Goal: Task Accomplishment & Management: Manage account settings

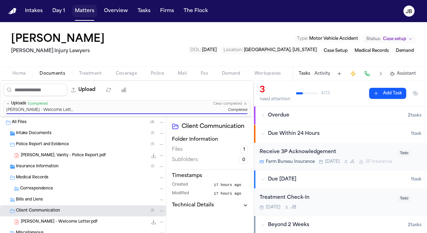
click at [85, 11] on button "Matters" at bounding box center [84, 11] width 25 height 12
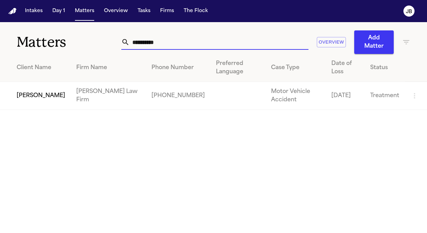
drag, startPoint x: 174, startPoint y: 38, endPoint x: 58, endPoint y: 35, distance: 115.7
click at [58, 35] on div "**********" at bounding box center [213, 38] width 427 height 32
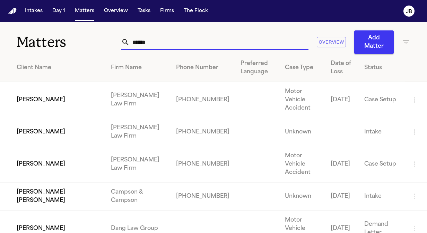
type input "******"
click at [65, 102] on td "[PERSON_NAME]" at bounding box center [52, 100] width 105 height 36
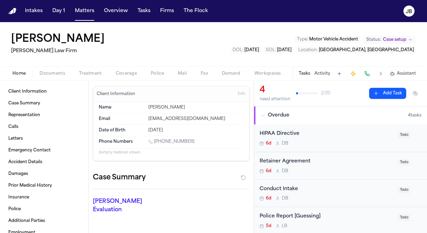
drag, startPoint x: 190, startPoint y: 140, endPoint x: 155, endPoint y: 143, distance: 35.8
click at [155, 143] on div "[PHONE_NUMBER]" at bounding box center [195, 142] width 95 height 7
copy link "[PHONE_NUMBER]"
drag, startPoint x: 100, startPoint y: 37, endPoint x: 55, endPoint y: 42, distance: 45.9
click at [55, 42] on div "[PERSON_NAME]" at bounding box center [59, 39] width 96 height 12
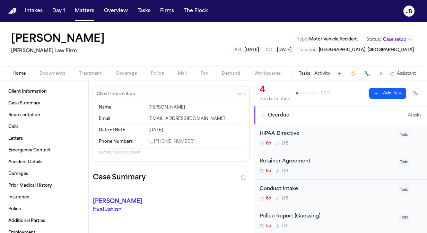
copy h1 "[PERSON_NAME]"
click at [238, 94] on span "Edit" at bounding box center [241, 94] width 7 height 5
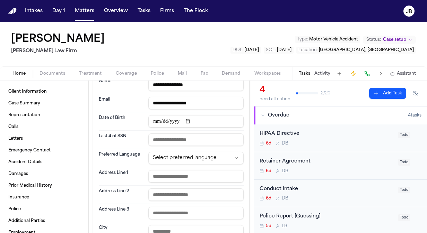
scroll to position [29, 0]
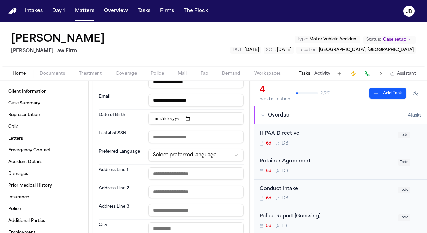
click at [175, 175] on input "text" at bounding box center [195, 174] width 95 height 12
click at [198, 157] on html "**********" at bounding box center [213, 116] width 427 height 233
click at [180, 173] on input "text" at bounding box center [195, 174] width 95 height 12
click at [129, 168] on dt "Address Line 1" at bounding box center [121, 174] width 45 height 12
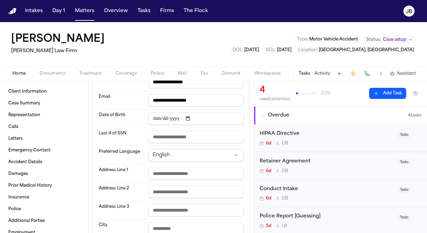
click at [164, 171] on input "text" at bounding box center [195, 174] width 95 height 12
drag, startPoint x: 207, startPoint y: 174, endPoint x: 131, endPoint y: 172, distance: 76.2
click at [131, 172] on div "**********" at bounding box center [171, 174] width 145 height 18
type input "**********"
click at [127, 202] on div "Address Line 3" at bounding box center [171, 211] width 145 height 18
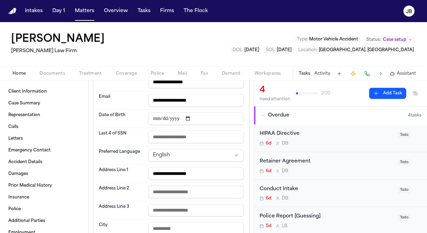
click at [164, 223] on input "text" at bounding box center [195, 229] width 95 height 12
paste input "**********"
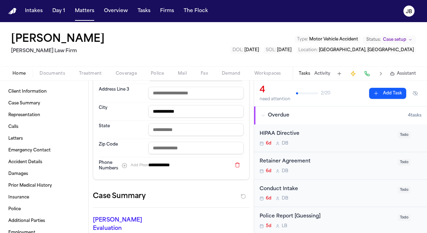
scroll to position [167, 0]
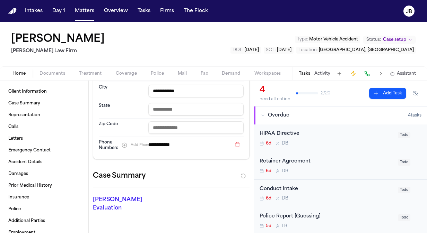
type input "**********"
click at [163, 110] on input "text" at bounding box center [195, 109] width 95 height 12
type input "**"
click at [130, 119] on div "Zip Code" at bounding box center [171, 128] width 145 height 18
click at [165, 128] on input "text" at bounding box center [195, 128] width 95 height 12
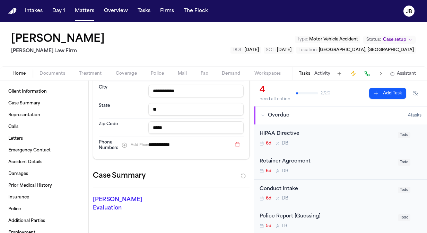
type input "*****"
click at [117, 122] on dt "Zip Code" at bounding box center [121, 128] width 45 height 12
click at [154, 91] on input "**********" at bounding box center [195, 91] width 95 height 12
type input "**********"
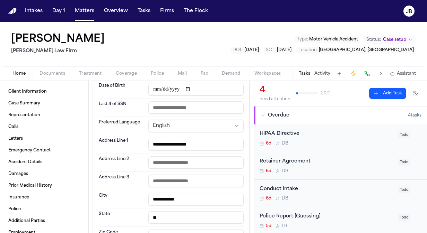
scroll to position [0, 0]
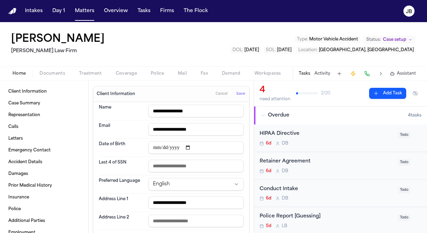
click at [236, 94] on span "Save" at bounding box center [240, 94] width 9 height 5
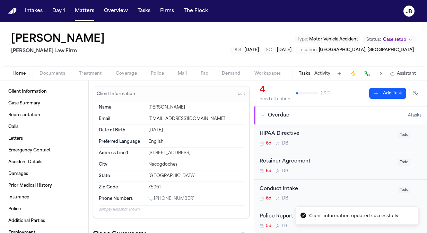
click at [54, 72] on span "Documents" at bounding box center [52, 74] width 26 height 6
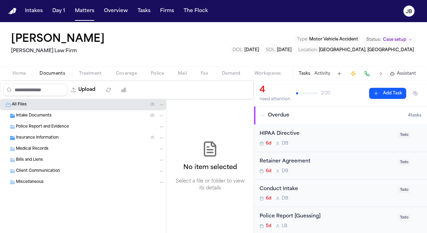
click at [60, 111] on div "Intake Documents ( 2 )" at bounding box center [83, 115] width 166 height 11
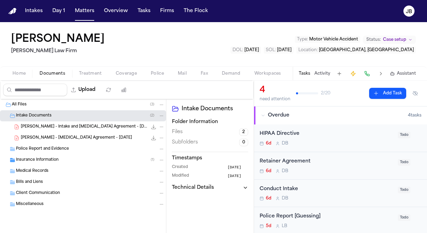
click at [76, 129] on div "[PERSON_NAME] - Intake and [MEDICAL_DATA] Agreement - [DATE] 1.8 MB • PDF" at bounding box center [93, 127] width 144 height 7
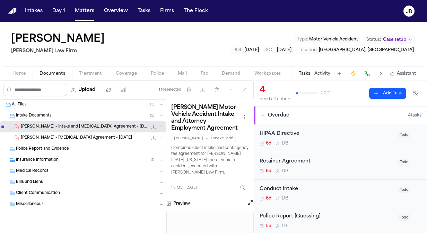
click at [250, 202] on button "Open preview" at bounding box center [250, 202] width 7 height 7
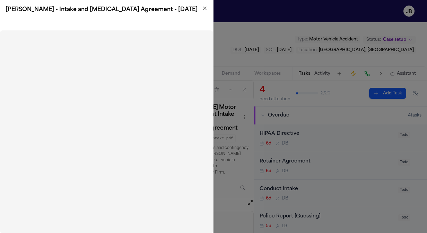
click at [202, 7] on icon "button" at bounding box center [205, 9] width 6 height 6
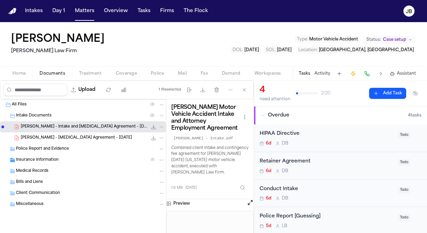
drag, startPoint x: 102, startPoint y: 40, endPoint x: 3, endPoint y: 40, distance: 98.7
click at [3, 40] on div "[PERSON_NAME] [PERSON_NAME] Law Firm Type : Motor Vehicle Accident Status: Case…" at bounding box center [213, 44] width 427 height 44
copy h1 "[PERSON_NAME]"
click at [251, 204] on button "Open preview" at bounding box center [250, 202] width 7 height 7
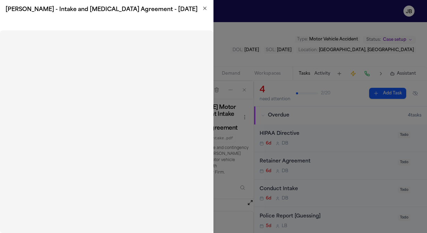
click at [204, 8] on icon "button" at bounding box center [205, 9] width 6 height 6
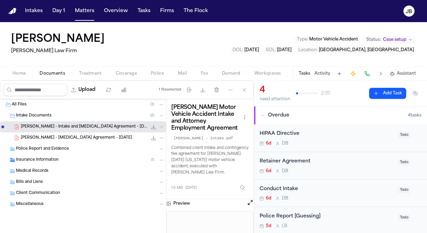
click at [91, 69] on div "Home Documents Treatment Coverage Police Mail Fax Demand Workspaces Artifacts T…" at bounding box center [213, 73] width 427 height 14
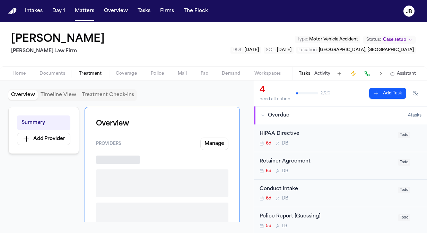
click at [88, 73] on span "Treatment" at bounding box center [90, 74] width 23 height 6
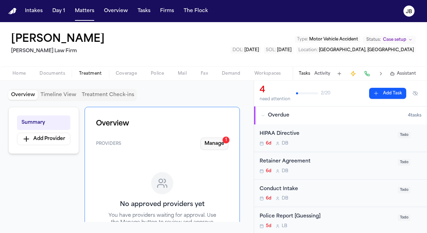
click at [208, 143] on button "Manage 1" at bounding box center [214, 144] width 28 height 12
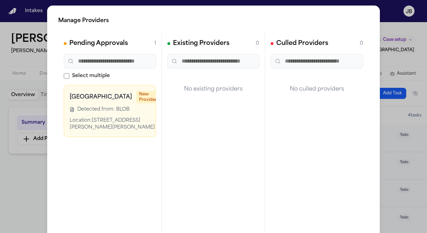
scroll to position [0, 34]
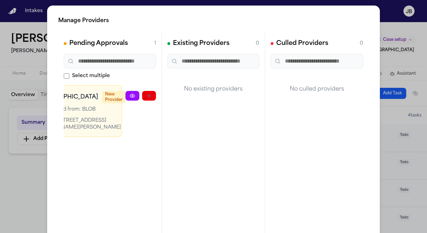
click at [179, 93] on icon "button" at bounding box center [182, 96] width 6 height 6
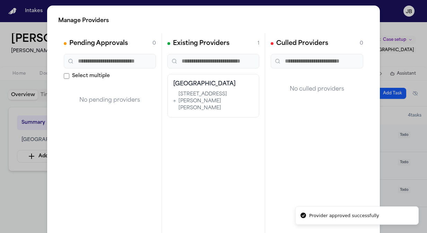
scroll to position [0, 0]
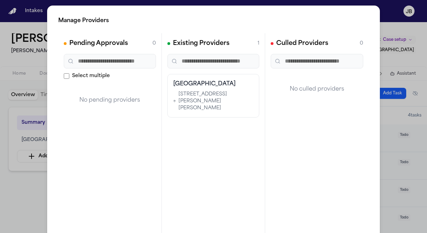
click at [11, 197] on div "Manage Providers Pending Approvals 0 Select multiple No pending providers Exist…" at bounding box center [213, 140] width 427 height 281
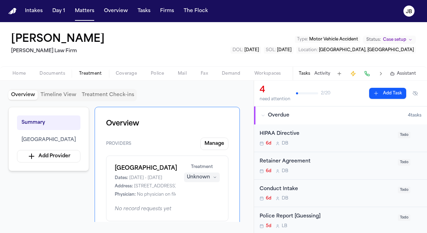
click at [24, 71] on span "Home" at bounding box center [18, 74] width 13 height 6
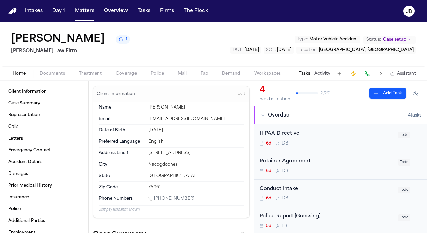
drag, startPoint x: 199, startPoint y: 154, endPoint x: 142, endPoint y: 152, distance: 57.9
click at [142, 152] on div "Address Line [GEOGRAPHIC_DATA][STREET_ADDRESS]" at bounding box center [171, 153] width 145 height 11
copy div "[STREET_ADDRESS]"
drag, startPoint x: 176, startPoint y: 163, endPoint x: 145, endPoint y: 166, distance: 31.3
click at [145, 166] on div "City Nacogdoches" at bounding box center [171, 164] width 145 height 11
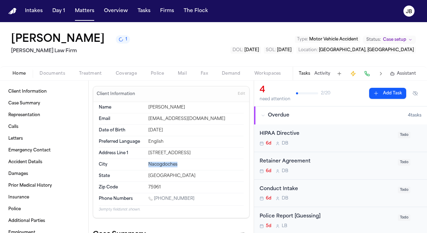
copy div "Nacogdoches"
drag, startPoint x: 101, startPoint y: 35, endPoint x: 5, endPoint y: 30, distance: 96.3
click at [5, 30] on div "[PERSON_NAME] [PERSON_NAME] Law Firm Type : Motor Vehicle Accident Status: Case…" at bounding box center [213, 44] width 427 height 44
copy h1 "[PERSON_NAME]"
drag, startPoint x: 189, startPoint y: 195, endPoint x: 154, endPoint y: 199, distance: 35.2
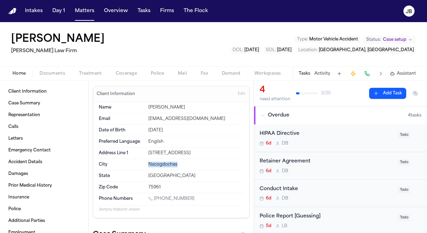
click at [154, 199] on div "[PHONE_NUMBER]" at bounding box center [195, 199] width 95 height 7
copy link "[PHONE_NUMBER]"
drag, startPoint x: 106, startPoint y: 37, endPoint x: 3, endPoint y: 37, distance: 102.5
click at [3, 37] on div "[PERSON_NAME] [PERSON_NAME] Law Firm Type : Motor Vehicle Accident Status: Case…" at bounding box center [213, 44] width 427 height 44
copy h1 "[PERSON_NAME]"
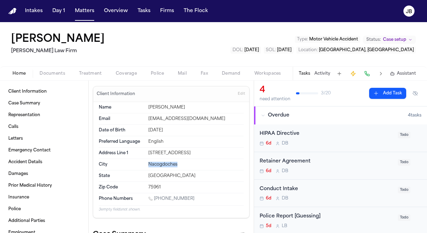
click at [105, 39] on div "[PERSON_NAME] [PERSON_NAME] Law Firm Type : Motor Vehicle Accident Status: Case…" at bounding box center [213, 44] width 427 height 44
drag, startPoint x: 105, startPoint y: 39, endPoint x: 65, endPoint y: 42, distance: 39.9
click at [65, 42] on div "[PERSON_NAME] [PERSON_NAME] Law Firm Type : Motor Vehicle Accident Status: Case…" at bounding box center [213, 44] width 427 height 44
drag, startPoint x: 194, startPoint y: 196, endPoint x: 155, endPoint y: 198, distance: 38.9
click at [155, 198] on div "[PHONE_NUMBER]" at bounding box center [195, 199] width 95 height 7
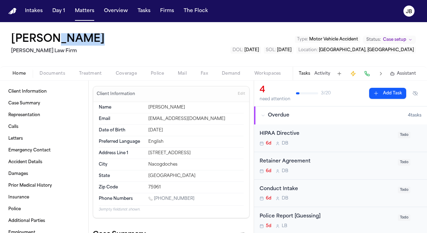
copy link "[PHONE_NUMBER]"
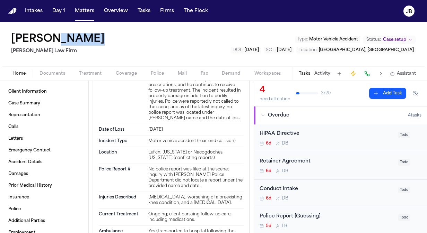
scroll to position [975, 0]
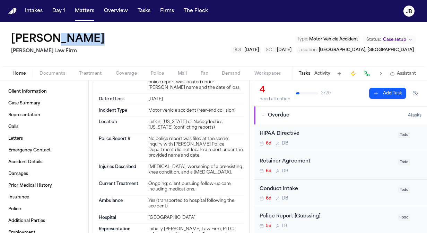
drag, startPoint x: 146, startPoint y: 98, endPoint x: 231, endPoint y: 195, distance: 128.5
click at [231, 91] on div "On [DATE], [PERSON_NAME] was involved in a motor vehicle accident, specifically…" at bounding box center [195, 41] width 95 height 100
copy div "On [DATE], [PERSON_NAME] was involved in a motor vehicle accident, specifically…"
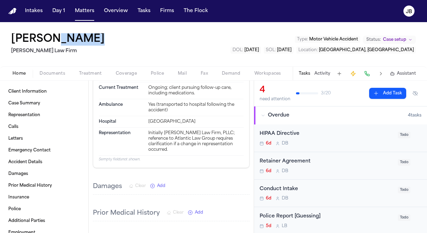
scroll to position [1077, 0]
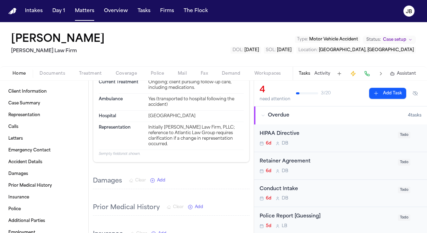
drag, startPoint x: 174, startPoint y: 159, endPoint x: 156, endPoint y: 158, distance: 18.0
click at [156, 57] on div "No police report was filed at the scene; inquiry with [PERSON_NAME] Police Depa…" at bounding box center [195, 46] width 95 height 22
drag, startPoint x: 156, startPoint y: 158, endPoint x: 173, endPoint y: 180, distance: 27.8
click at [173, 77] on div "Injuries Described [MEDICAL_DATA], worsening of a preexisting knee condition, a…" at bounding box center [171, 68] width 145 height 17
drag, startPoint x: 221, startPoint y: 177, endPoint x: 138, endPoint y: 171, distance: 83.3
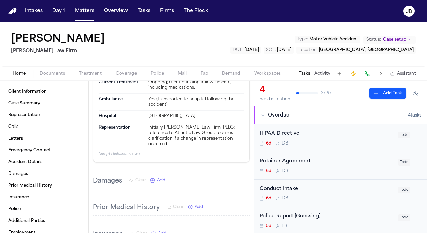
click at [138, 77] on div "Injuries Described [MEDICAL_DATA], worsening of a preexisting knee condition, a…" at bounding box center [171, 68] width 145 height 17
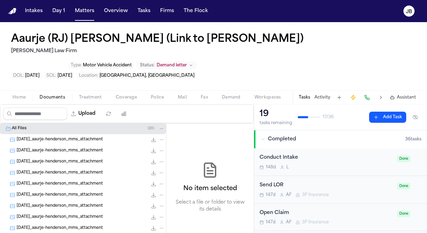
drag, startPoint x: 26, startPoint y: 74, endPoint x: 79, endPoint y: 70, distance: 52.8
click at [26, 93] on button "Home" at bounding box center [19, 97] width 27 height 8
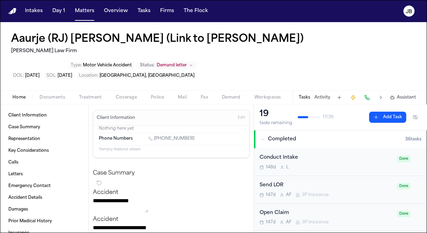
click at [50, 95] on span "Documents" at bounding box center [52, 98] width 26 height 6
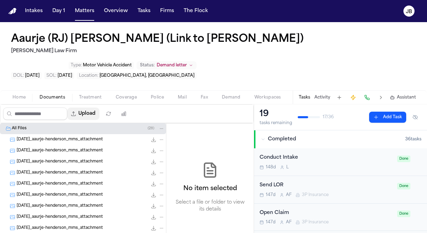
click at [99, 108] on button "Upload" at bounding box center [83, 114] width 32 height 12
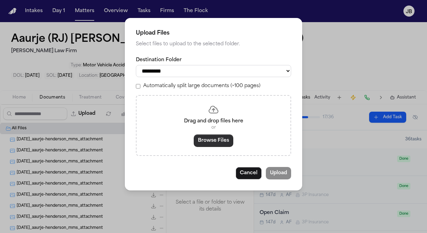
click at [196, 137] on button "Browse Files" at bounding box center [213, 141] width 39 height 12
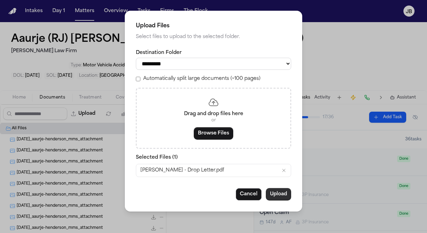
click at [281, 193] on button "Upload" at bounding box center [278, 194] width 25 height 12
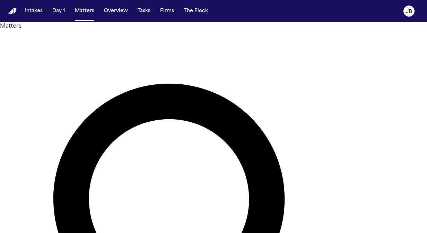
type input "**********"
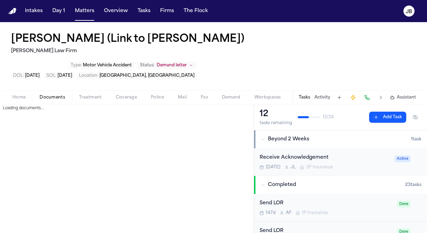
click at [47, 95] on span "Documents" at bounding box center [52, 98] width 26 height 6
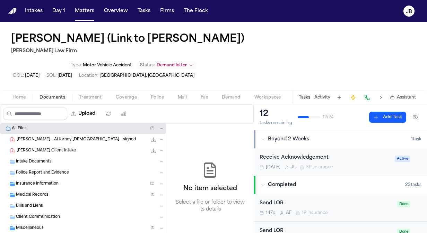
click at [74, 145] on div "Saniah Horton - Finch Client Intake 97.0 KB • PDF" at bounding box center [83, 150] width 166 height 11
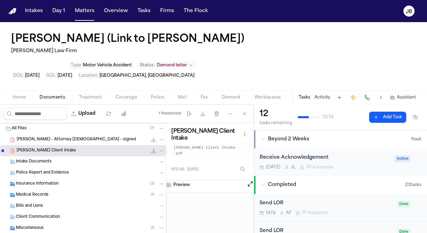
click at [251, 181] on button "Open preview" at bounding box center [250, 184] width 7 height 7
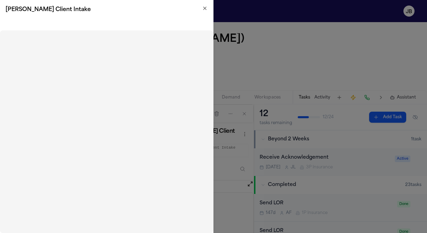
click at [204, 10] on icon "button" at bounding box center [205, 9] width 6 height 6
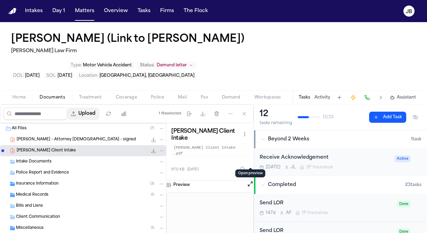
click at [90, 108] on button "Upload" at bounding box center [83, 114] width 32 height 12
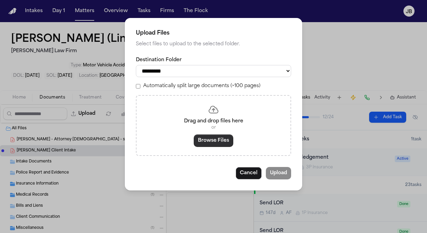
click at [201, 137] on button "Browse Files" at bounding box center [213, 141] width 39 height 12
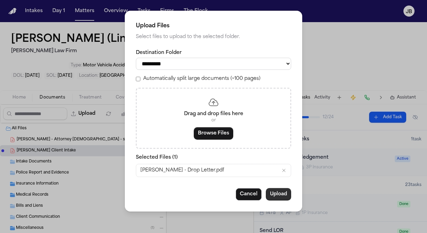
click at [282, 197] on button "Upload" at bounding box center [278, 194] width 25 height 12
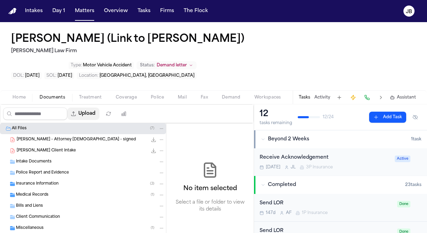
click at [99, 108] on button "Upload" at bounding box center [83, 114] width 32 height 12
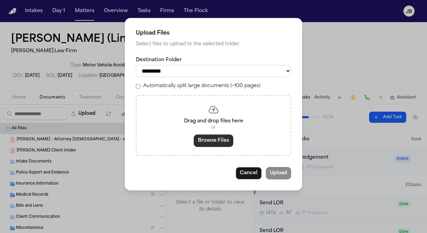
click at [218, 143] on button "Browse Files" at bounding box center [213, 141] width 39 height 12
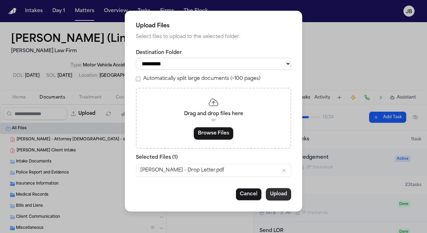
click at [284, 198] on button "Upload" at bounding box center [278, 194] width 25 height 12
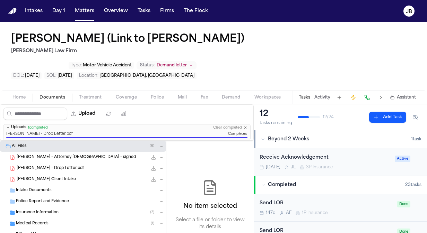
click at [196, 61] on button "Status: Demand letter" at bounding box center [166, 65] width 60 height 8
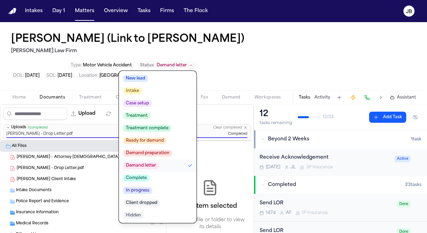
click at [160, 200] on span "Client dropped" at bounding box center [141, 203] width 37 height 7
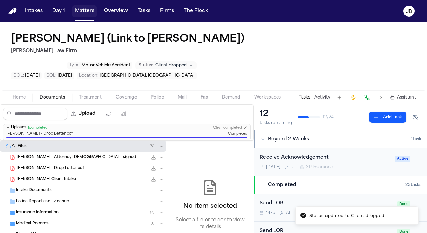
drag, startPoint x: 86, startPoint y: 11, endPoint x: 75, endPoint y: 10, distance: 10.5
click at [86, 11] on button "Matters" at bounding box center [84, 11] width 25 height 12
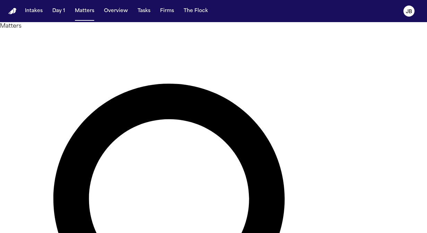
type input "*"
type input "*********"
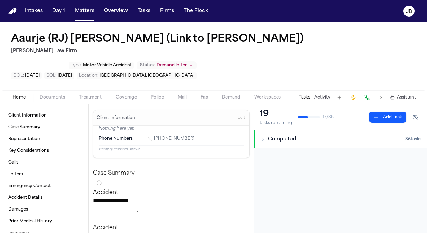
click at [187, 63] on span "Demand letter" at bounding box center [172, 66] width 30 height 6
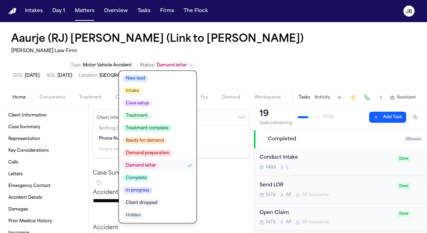
click at [160, 200] on span "Client dropped" at bounding box center [141, 203] width 37 height 7
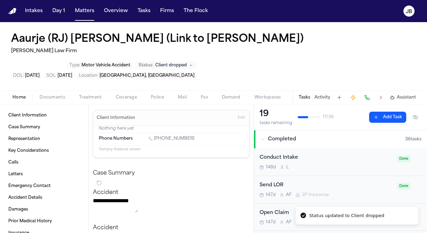
click at [77, 58] on div "Aaurje (RJ) Henderson (Link to Saniah Horton) Hecht Law Firm Type : Motor Vehic…" at bounding box center [213, 56] width 427 height 68
click at [84, 11] on button "Matters" at bounding box center [84, 11] width 25 height 12
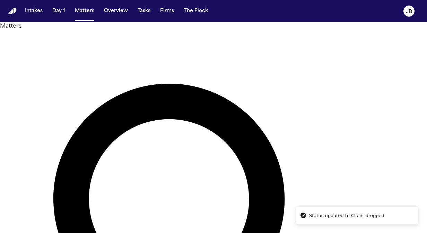
drag, startPoint x: 127, startPoint y: 42, endPoint x: 72, endPoint y: 45, distance: 54.4
drag, startPoint x: 170, startPoint y: 45, endPoint x: 69, endPoint y: 44, distance: 100.4
type input "****"
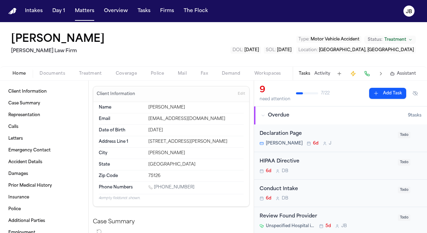
click at [136, 75] on button "Coverage" at bounding box center [126, 74] width 35 height 8
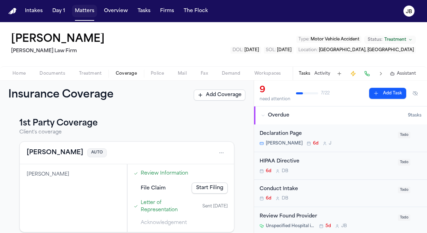
click at [95, 8] on button "Matters" at bounding box center [84, 11] width 25 height 12
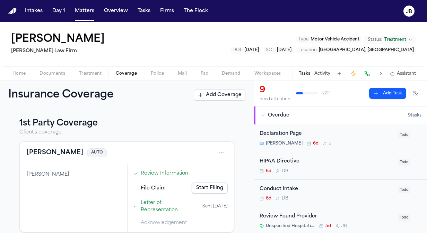
click at [123, 71] on span "Coverage" at bounding box center [126, 74] width 21 height 6
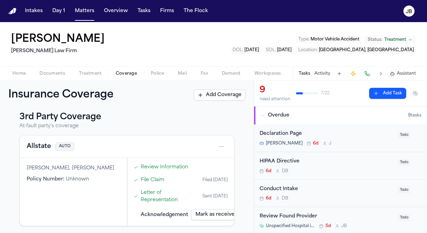
scroll to position [135, 0]
click at [215, 146] on html "Intakes Day 1 Matters Overview Tasks Firms The Flock JB Jaquon Christopher Ruy …" at bounding box center [213, 116] width 427 height 233
click at [199, 164] on div "View coverage details" at bounding box center [194, 163] width 52 height 18
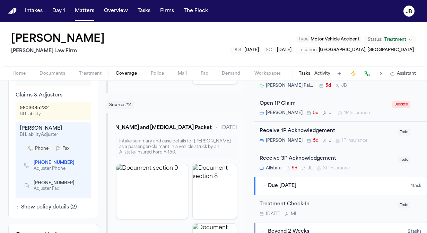
scroll to position [243, 0]
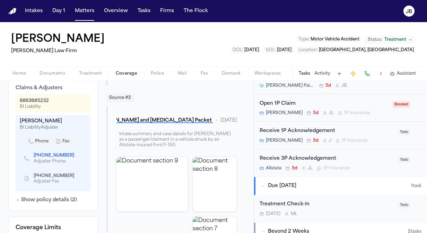
click at [23, 76] on span "Home" at bounding box center [18, 74] width 13 height 6
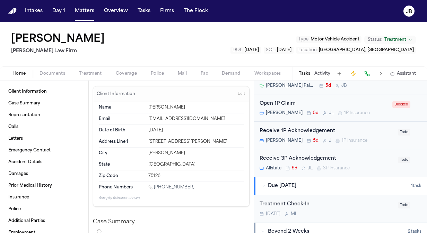
click at [84, 20] on span at bounding box center [84, 20] width 19 height 1
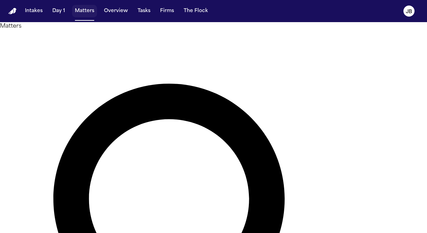
click at [87, 9] on button "Matters" at bounding box center [84, 11] width 25 height 12
drag, startPoint x: 152, startPoint y: 44, endPoint x: 57, endPoint y: 52, distance: 95.5
type input "**********"
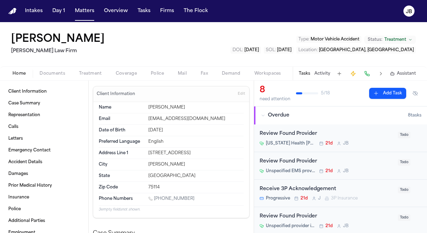
click at [323, 73] on button "Activity" at bounding box center [322, 74] width 16 height 6
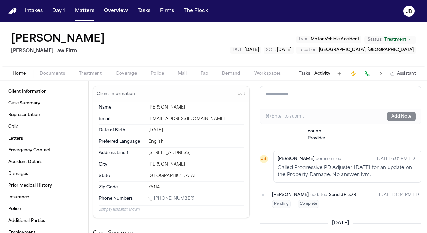
scroll to position [166, 0]
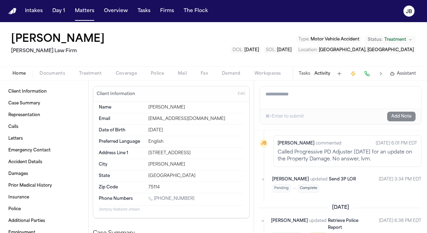
click at [122, 77] on button "Coverage" at bounding box center [126, 74] width 35 height 8
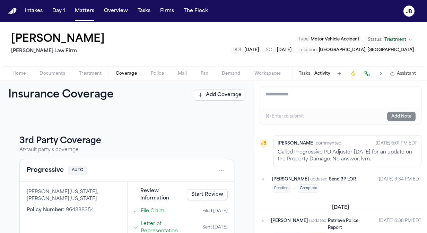
scroll to position [103, 0]
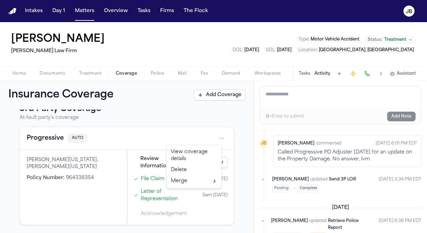
click at [216, 138] on html "Intakes Day 1 Matters Overview Tasks Firms The Flock JB Amber Parker Ruy Mirele…" at bounding box center [213, 116] width 427 height 233
click at [175, 157] on div "View coverage details" at bounding box center [194, 156] width 52 height 18
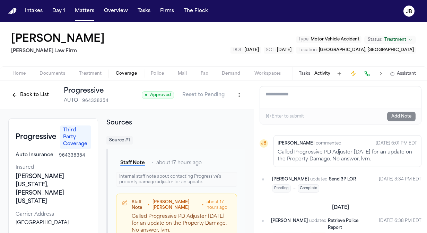
click at [235, 96] on html "Intakes Day 1 Matters Overview Tasks Firms The Flock JB Amber Parker Ruy Mirele…" at bounding box center [213, 116] width 427 height 233
click at [212, 110] on div "Edit Coverage" at bounding box center [210, 110] width 58 height 11
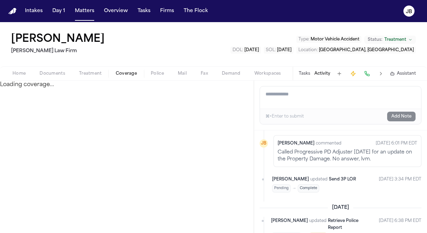
select select "**********"
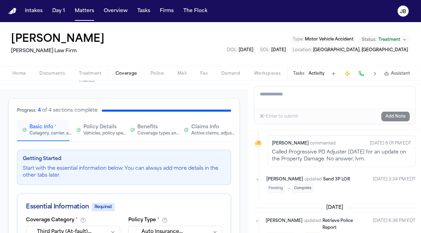
scroll to position [44, 0]
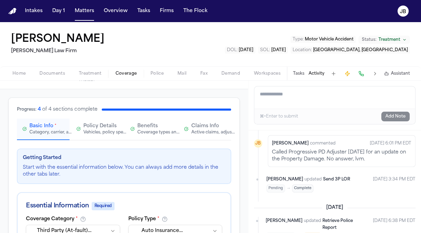
click at [202, 125] on span "Claims Info" at bounding box center [205, 126] width 28 height 7
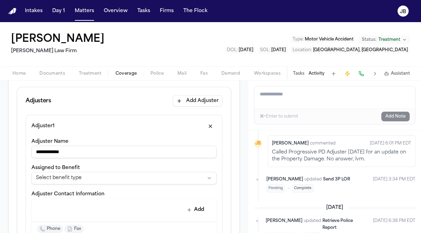
click at [187, 98] on button "Add Adjuster" at bounding box center [198, 101] width 50 height 11
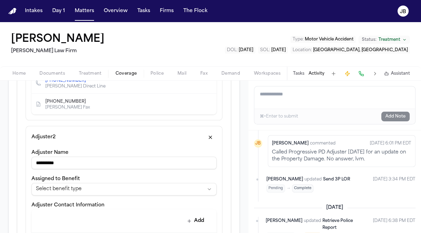
type input "**********"
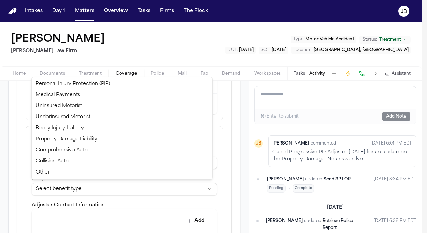
click at [107, 193] on html "**********" at bounding box center [213, 116] width 427 height 233
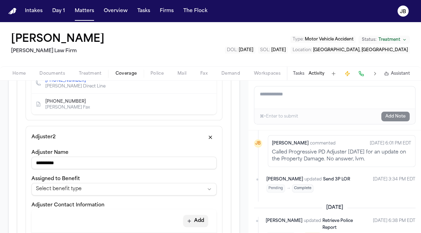
click at [193, 219] on button "Add" at bounding box center [195, 221] width 25 height 12
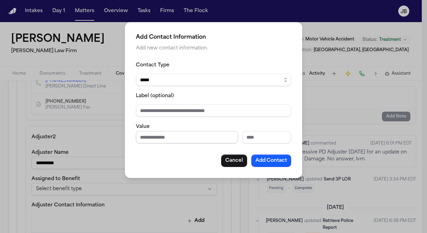
click at [156, 141] on input "Phone number" at bounding box center [187, 137] width 102 height 12
type input "**********"
click at [277, 158] on button "Add Contact" at bounding box center [271, 161] width 40 height 12
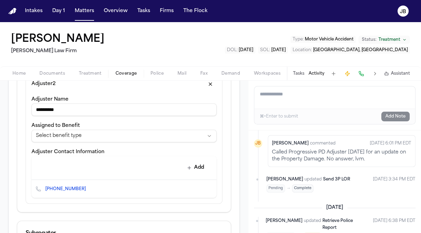
scroll to position [419, 0]
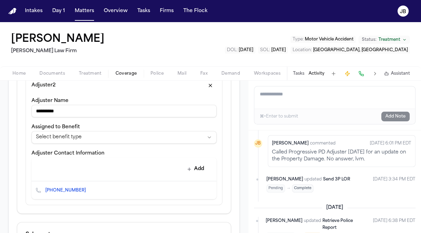
click at [84, 138] on html "**********" at bounding box center [210, 116] width 421 height 233
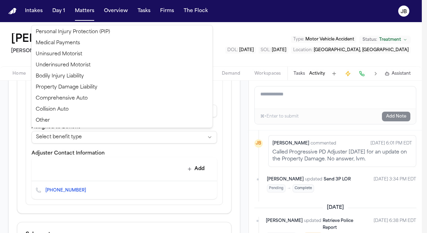
select select "**********"
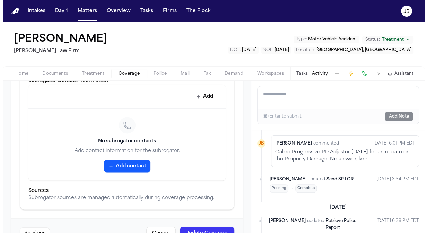
scroll to position [636, 0]
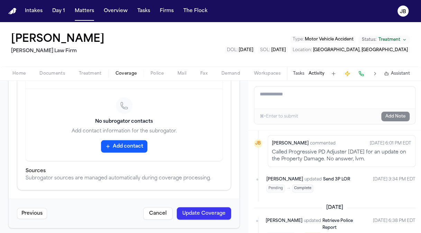
click at [203, 208] on button "Update Coverage" at bounding box center [204, 213] width 54 height 12
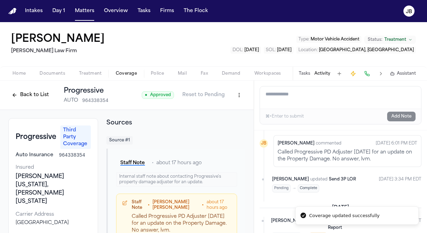
drag, startPoint x: 253, startPoint y: 95, endPoint x: 248, endPoint y: 112, distance: 17.7
click at [248, 112] on div "Back to List Progressive AUTO 964338354 ● Approved Reset to Pending Progressive…" at bounding box center [213, 157] width 427 height 153
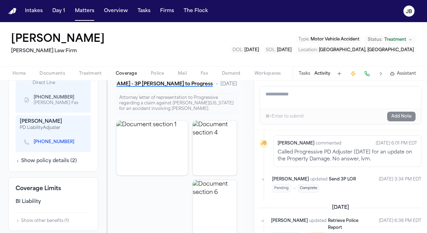
scroll to position [346, 0]
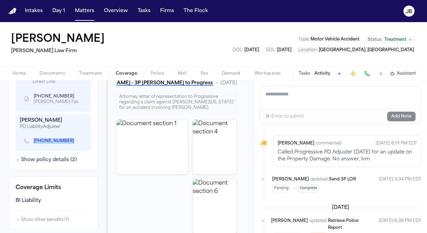
drag, startPoint x: 32, startPoint y: 128, endPoint x: 65, endPoint y: 137, distance: 34.7
click at [65, 137] on div "(281) 670-6806" at bounding box center [53, 141] width 67 height 15
copy link "(281) 670-6806"
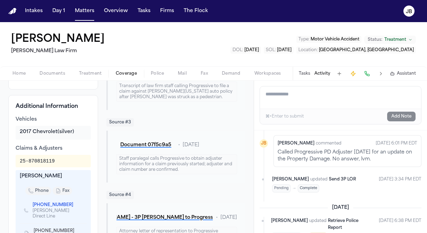
scroll to position [208, 0]
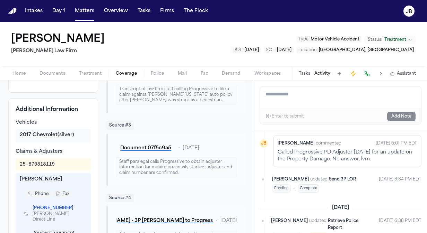
click at [296, 101] on textarea "Add a note to this matter" at bounding box center [340, 98] width 161 height 22
type textarea "*"
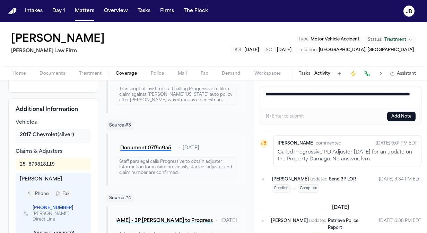
type textarea "**********"
click at [406, 114] on button "Add Note" at bounding box center [401, 117] width 28 height 10
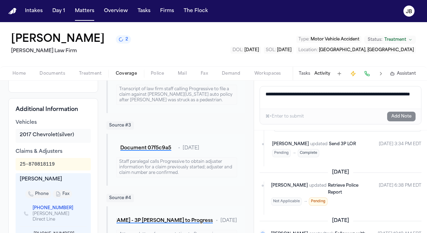
scroll to position [0, 0]
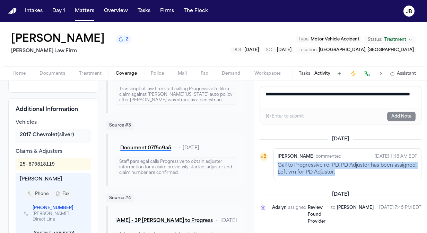
drag, startPoint x: 371, startPoint y: 170, endPoint x: 270, endPoint y: 167, distance: 101.1
click at [270, 167] on li "JB Jessica Barrett commented Sep 3, 2025 11:18 AM EDT Call to Progressive re: P…" at bounding box center [340, 165] width 162 height 32
copy p "Call to Progressive re: PD. PD Adjuster has been assigned. Left vm for PD Adjus…"
click at [85, 15] on button "Matters" at bounding box center [84, 11] width 25 height 12
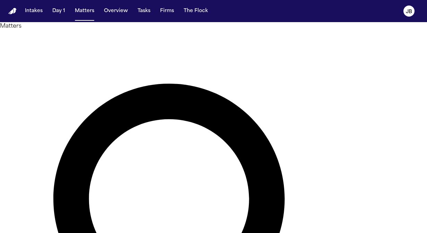
drag, startPoint x: 164, startPoint y: 42, endPoint x: 93, endPoint y: 37, distance: 71.8
type input "********"
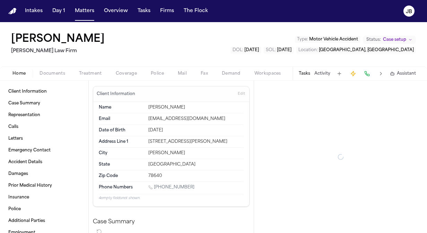
click at [51, 72] on span "Documents" at bounding box center [52, 74] width 26 height 6
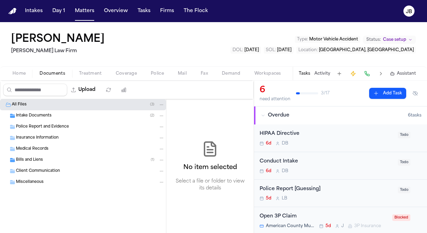
click at [45, 116] on span "Intake Documents" at bounding box center [34, 116] width 36 height 6
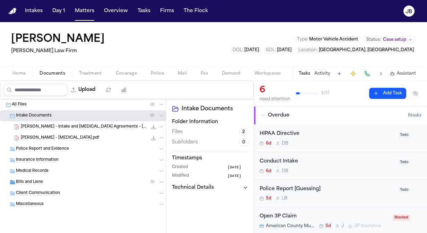
click at [83, 124] on span "J. Figueroa - Intake and Retainer Agreements - 8.24.25" at bounding box center [84, 127] width 126 height 6
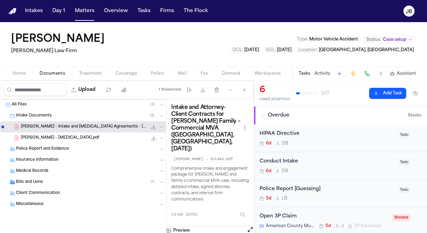
click at [89, 73] on span "Treatment" at bounding box center [90, 74] width 23 height 6
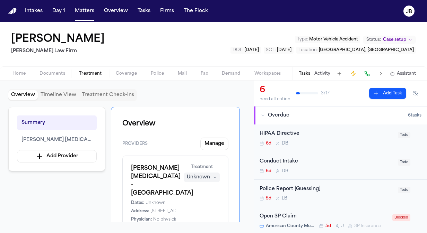
click at [46, 68] on div "Home Documents Treatment Coverage Police Mail Fax Demand Workspaces Artifacts T…" at bounding box center [213, 73] width 427 height 14
click at [47, 71] on span "Documents" at bounding box center [52, 74] width 26 height 6
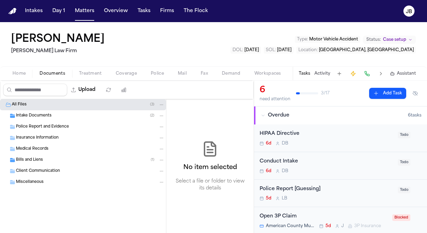
click at [60, 117] on div "Intake Documents ( 2 )" at bounding box center [90, 116] width 149 height 6
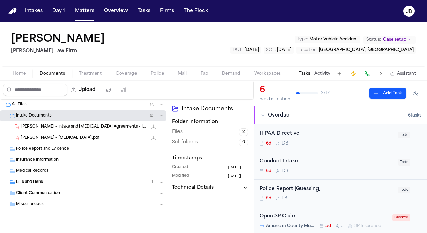
click at [87, 126] on span "J. Figueroa - Intake and Retainer Agreements - 8.24.25" at bounding box center [84, 127] width 126 height 6
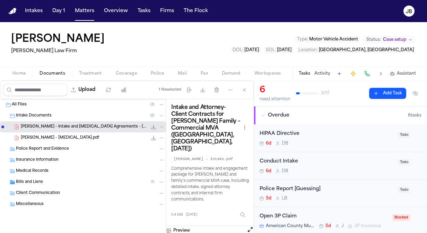
click at [251, 226] on button "Open preview" at bounding box center [250, 229] width 7 height 7
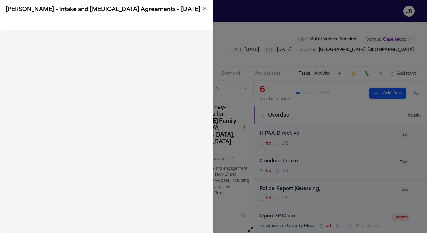
click at [207, 8] on icon "button" at bounding box center [205, 9] width 6 height 6
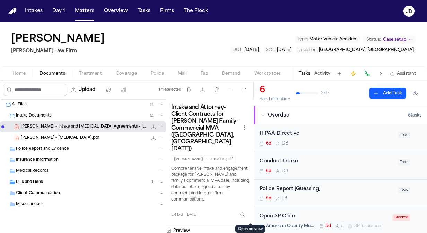
click at [323, 73] on button "Activity" at bounding box center [322, 74] width 16 height 6
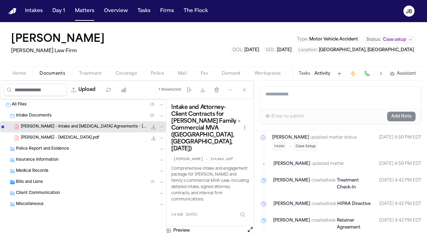
scroll to position [519, 0]
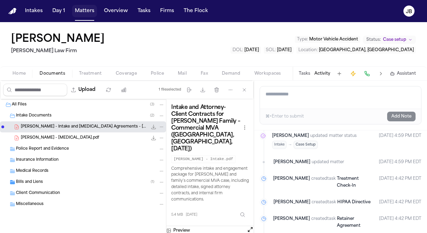
click at [87, 8] on button "Matters" at bounding box center [84, 11] width 25 height 12
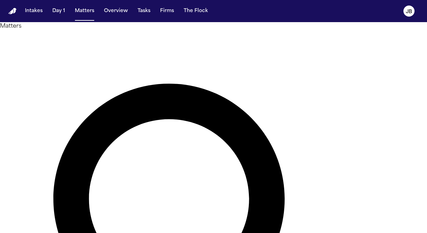
drag, startPoint x: 169, startPoint y: 44, endPoint x: 66, endPoint y: 39, distance: 102.9
type input "******"
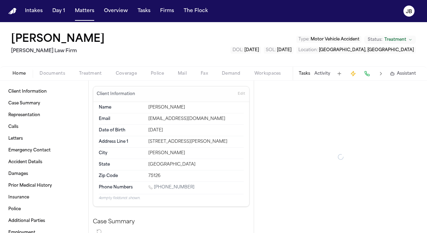
click at [59, 69] on div "Home Documents Treatment Coverage Police Mail Fax Demand Workspaces Artifacts T…" at bounding box center [213, 73] width 427 height 14
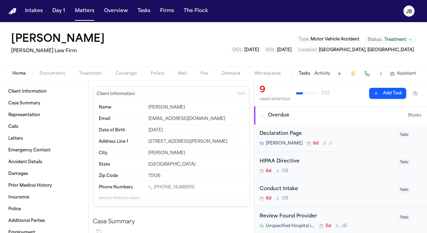
click at [59, 70] on button "Documents" at bounding box center [52, 74] width 39 height 8
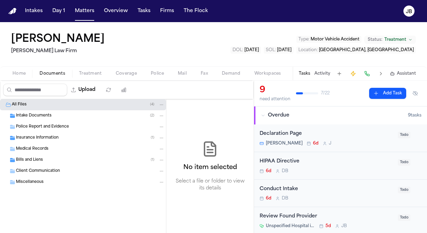
click at [47, 138] on span "Insurance Information" at bounding box center [37, 138] width 43 height 6
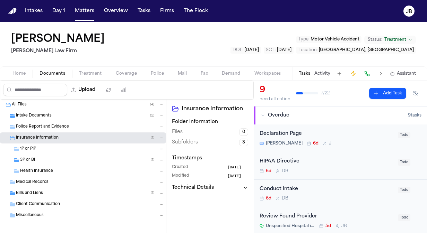
click at [58, 149] on div "1P or PIP" at bounding box center [92, 149] width 144 height 6
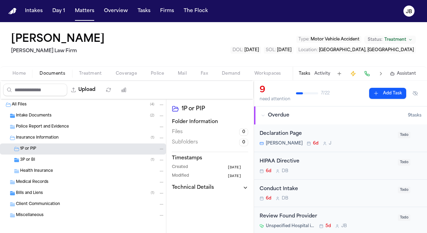
click at [56, 159] on div "3P or BI ( 1 )" at bounding box center [92, 160] width 144 height 6
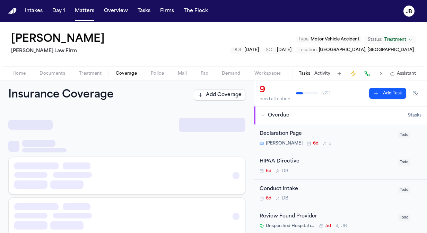
click at [122, 74] on span "Coverage" at bounding box center [126, 74] width 21 height 6
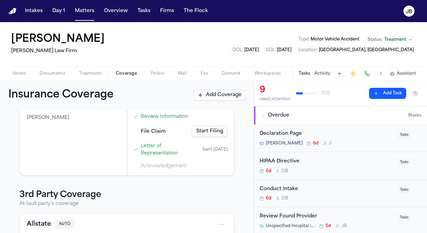
scroll to position [58, 0]
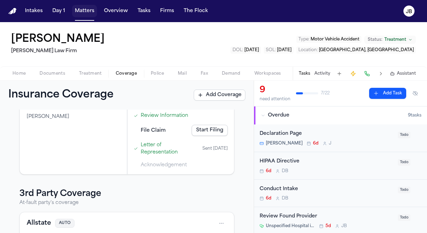
click at [78, 8] on button "Matters" at bounding box center [84, 11] width 25 height 12
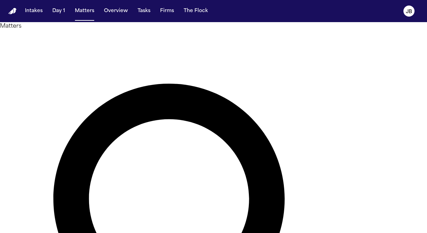
drag, startPoint x: 164, startPoint y: 43, endPoint x: 89, endPoint y: 30, distance: 76.2
type input "*******"
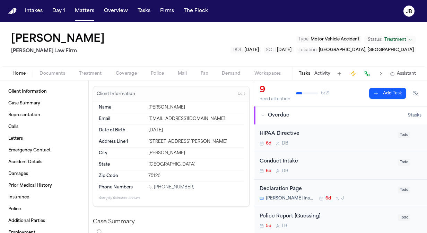
click at [52, 66] on div "Home Documents Treatment Coverage Police Mail Fax Demand Workspaces Artifacts T…" at bounding box center [213, 73] width 427 height 14
click at [52, 70] on button "Documents" at bounding box center [52, 74] width 39 height 8
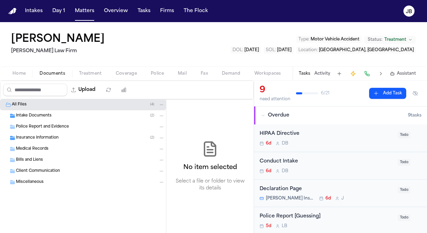
click at [29, 128] on span "Police Report and Evidence" at bounding box center [42, 127] width 53 height 6
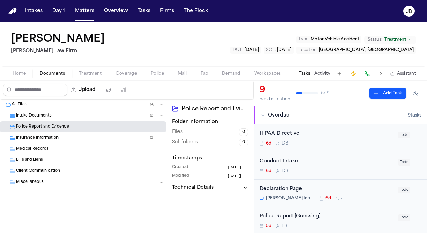
click at [35, 118] on span "Intake Documents" at bounding box center [34, 116] width 36 height 6
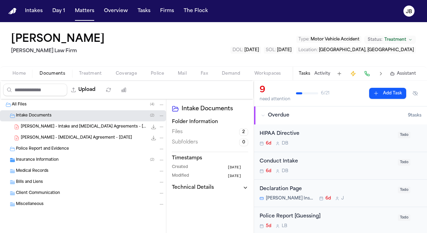
click at [45, 160] on span "Insurance Information" at bounding box center [37, 161] width 43 height 6
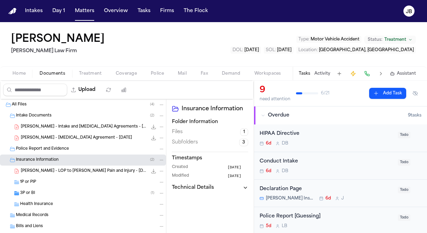
click at [156, 70] on button "Police" at bounding box center [157, 74] width 27 height 8
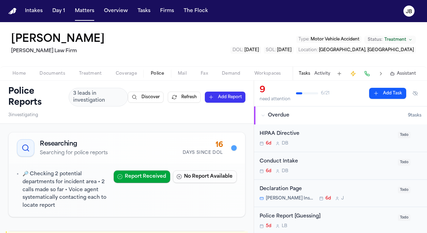
click at [53, 75] on span "Documents" at bounding box center [52, 74] width 26 height 6
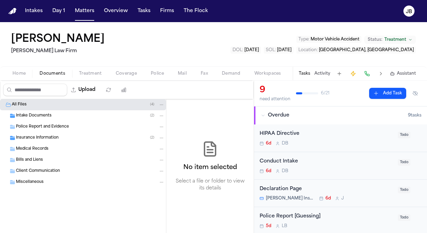
click at [53, 116] on div "Intake Documents ( 2 )" at bounding box center [90, 116] width 149 height 6
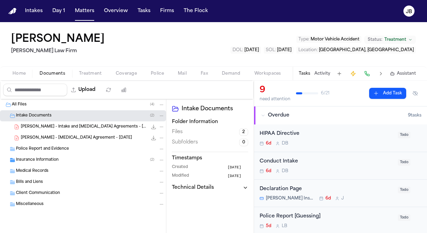
click at [105, 127] on span "V. Turner - Intake and Retainer Agreements - 8.18.25" at bounding box center [84, 127] width 126 height 6
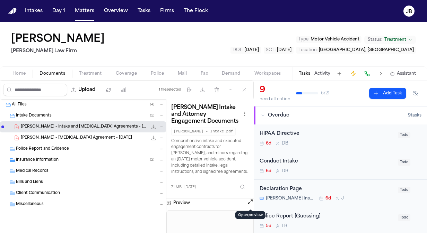
click at [248, 200] on button "Open preview" at bounding box center [250, 202] width 7 height 7
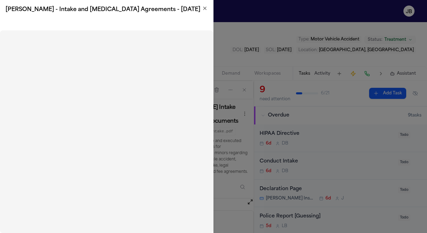
click at [202, 7] on icon "button" at bounding box center [205, 9] width 6 height 6
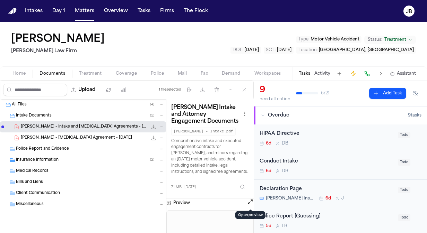
click at [82, 78] on div "Home Documents Treatment Coverage Police Mail Fax Demand Workspaces Artifacts T…" at bounding box center [213, 73] width 427 height 14
click at [90, 75] on span "Treatment" at bounding box center [90, 74] width 23 height 6
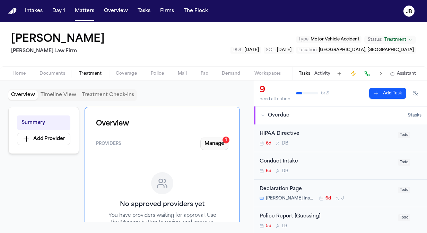
click at [217, 142] on button "Manage 1" at bounding box center [214, 144] width 28 height 12
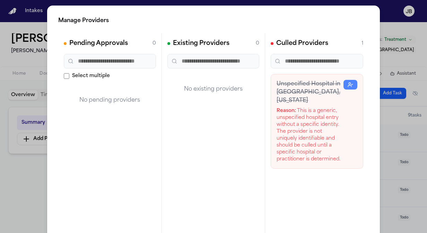
click at [36, 169] on div "Manage Providers Pending Approvals 0 Select multiple No pending providers Exist…" at bounding box center [213, 140] width 427 height 281
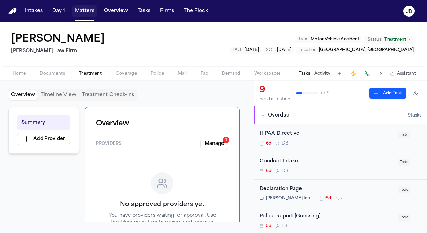
click at [89, 5] on button "Matters" at bounding box center [84, 11] width 25 height 12
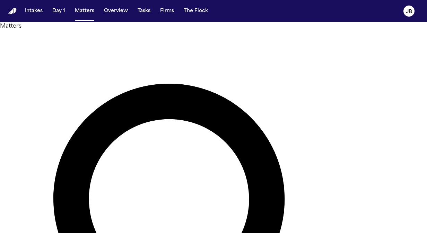
drag, startPoint x: 118, startPoint y: 48, endPoint x: 76, endPoint y: 46, distance: 42.3
type input "********"
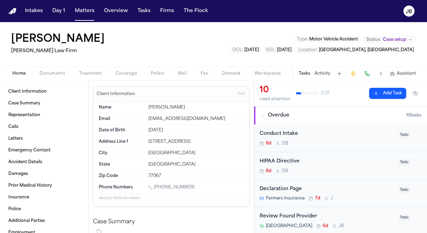
click at [49, 72] on span "Documents" at bounding box center [52, 74] width 26 height 6
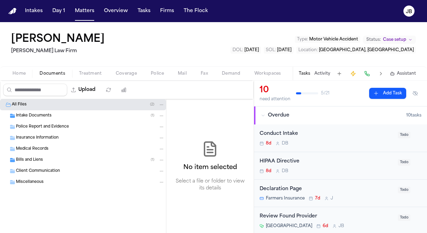
click at [41, 114] on span "Intake Documents" at bounding box center [34, 116] width 36 height 6
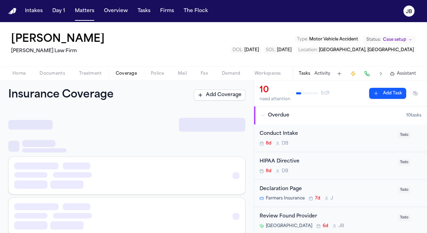
click at [126, 73] on span "Coverage" at bounding box center [126, 74] width 21 height 6
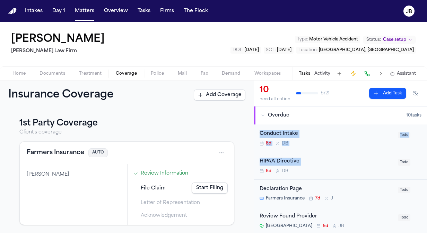
drag, startPoint x: 253, startPoint y: 134, endPoint x: 258, endPoint y: 176, distance: 41.8
click at [258, 176] on div "10 need attention 5 / 21 Add Task Overdue 10 task s Conduct Intake 8d D B Todo …" at bounding box center [339, 157] width 173 height 153
click at [87, 11] on button "Matters" at bounding box center [84, 11] width 25 height 12
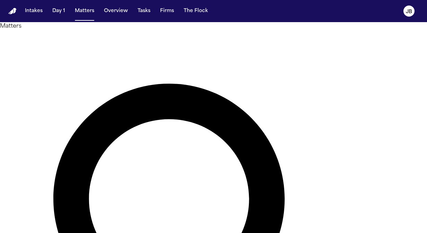
drag, startPoint x: 119, startPoint y: 40, endPoint x: 75, endPoint y: 37, distance: 44.4
type input "*****"
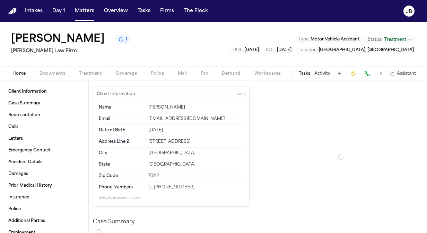
click at [58, 68] on div "Home Documents Treatment Coverage Police Mail Fax Demand Workspaces Artifacts T…" at bounding box center [213, 73] width 427 height 14
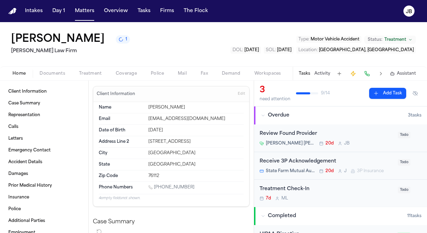
click at [53, 75] on span "Documents" at bounding box center [52, 74] width 26 height 6
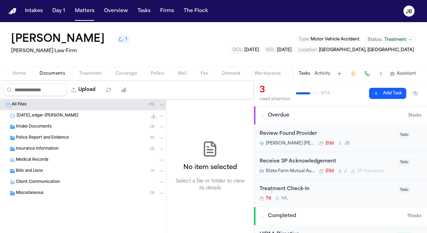
click at [46, 136] on span "Police Report and Evidence" at bounding box center [42, 138] width 53 height 6
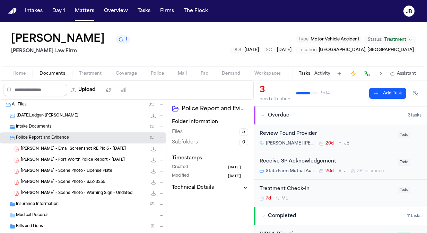
click at [28, 202] on span "Insurance Information" at bounding box center [37, 205] width 43 height 6
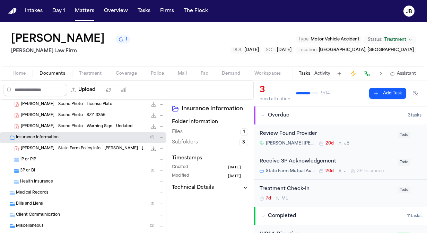
scroll to position [71, 0]
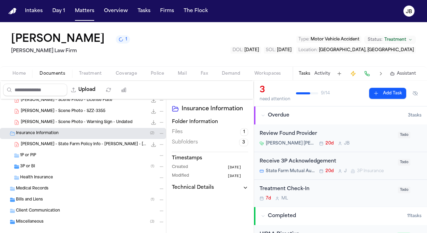
click at [34, 155] on span "1P or PIP" at bounding box center [28, 156] width 16 height 6
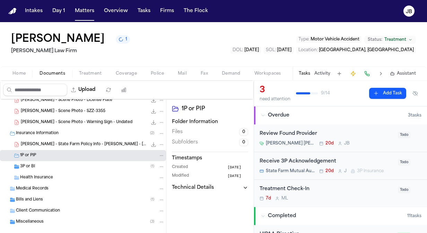
click at [29, 166] on span "3P or BI" at bounding box center [27, 167] width 15 height 6
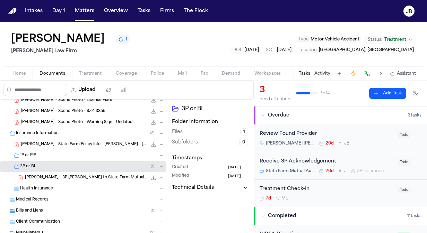
click at [86, 75] on span "Treatment" at bounding box center [90, 74] width 23 height 6
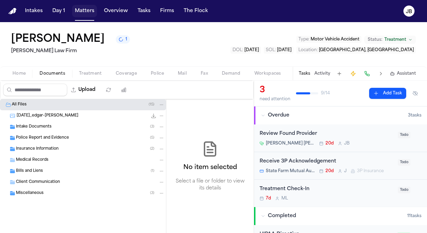
click at [81, 11] on button "Matters" at bounding box center [84, 11] width 25 height 12
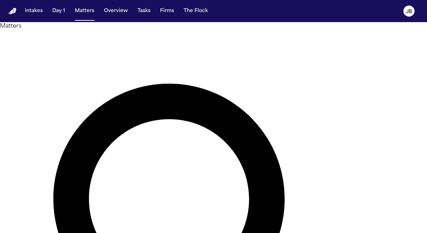
drag, startPoint x: 166, startPoint y: 41, endPoint x: 61, endPoint y: 47, distance: 105.4
type input "*********"
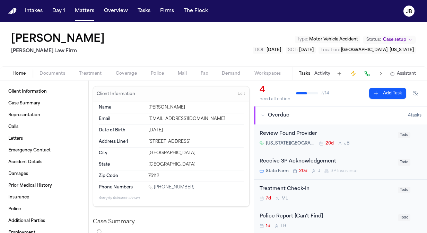
click at [61, 74] on span "Documents" at bounding box center [52, 74] width 26 height 6
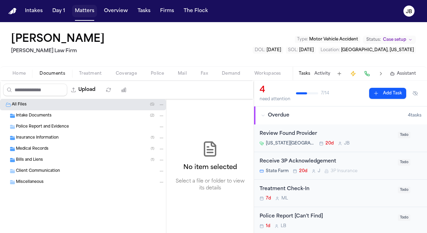
click at [84, 10] on button "Matters" at bounding box center [84, 11] width 25 height 12
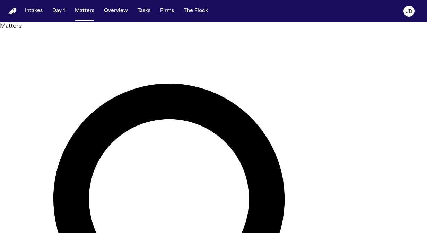
drag, startPoint x: 155, startPoint y: 43, endPoint x: 106, endPoint y: 45, distance: 48.8
type input "**********"
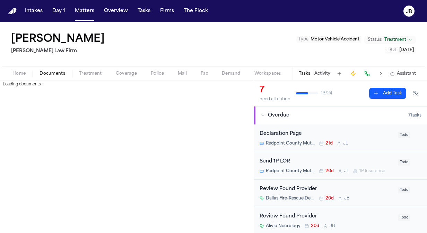
click at [53, 70] on button "Documents" at bounding box center [52, 74] width 39 height 8
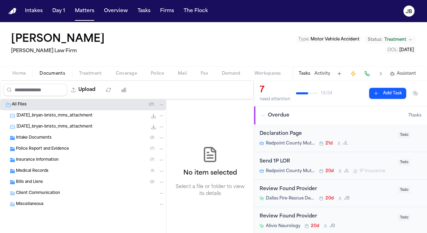
click at [48, 148] on span "Police Report and Evidence" at bounding box center [42, 149] width 53 height 6
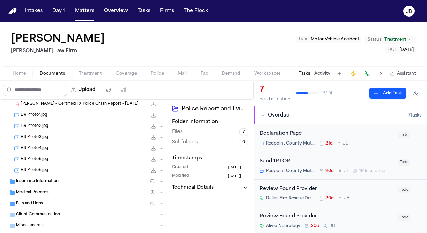
scroll to position [70, 0]
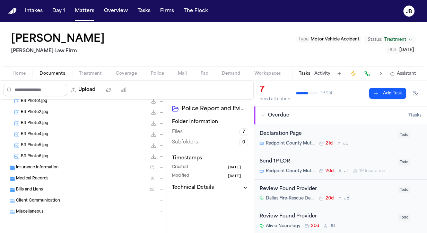
click at [63, 163] on div "Insurance Information ( 7 )" at bounding box center [83, 167] width 166 height 11
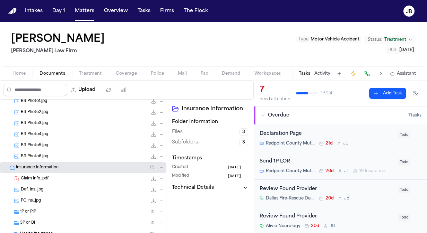
scroll to position [136, 0]
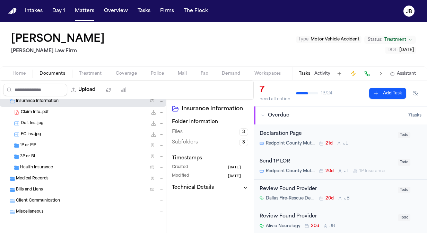
click at [36, 155] on div "3P or BI ( 1 )" at bounding box center [92, 157] width 144 height 6
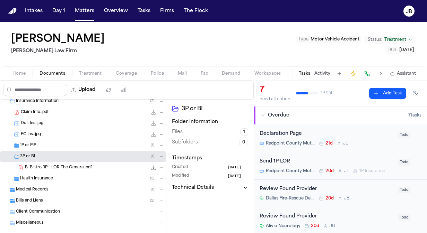
click at [40, 144] on div "1P or PIP ( 1 )" at bounding box center [92, 146] width 144 height 6
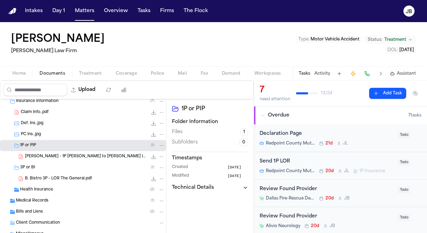
click at [219, 62] on div "Bryan Bristo Ruy Mireles Law Firm Type : Motor Vehicle Accident Status: Treatme…" at bounding box center [213, 44] width 427 height 44
click at [221, 35] on div "Bryan Bristo Ruy Mireles Law Firm Type : Motor Vehicle Accident Status: Treatme…" at bounding box center [213, 44] width 427 height 44
click at [88, 10] on button "Matters" at bounding box center [84, 11] width 25 height 12
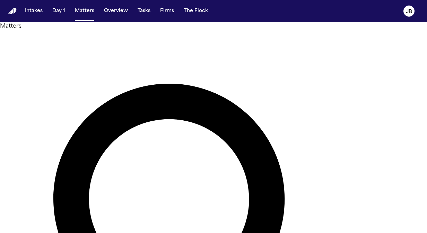
drag, startPoint x: 168, startPoint y: 39, endPoint x: 66, endPoint y: 42, distance: 102.5
type input "**********"
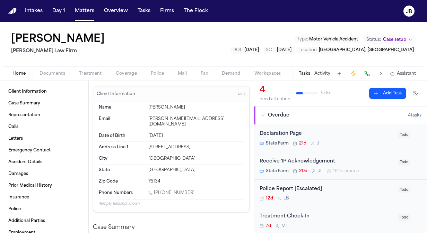
click at [51, 70] on button "Documents" at bounding box center [52, 74] width 39 height 8
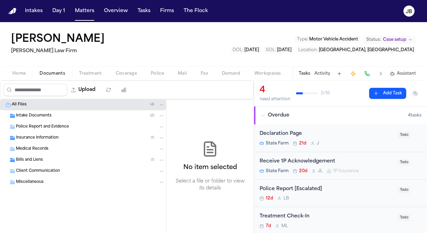
click at [42, 136] on span "Insurance Information" at bounding box center [37, 138] width 43 height 6
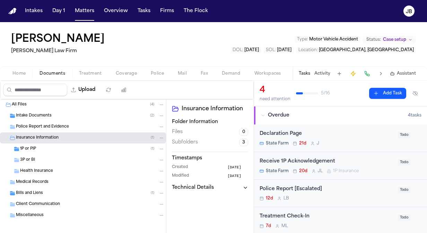
click at [54, 148] on div "1P or PIP ( 1 )" at bounding box center [92, 149] width 144 height 6
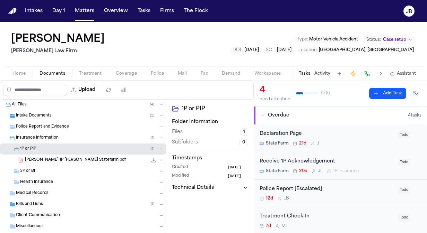
click at [93, 66] on div "Home Documents Treatment Coverage Police Mail Fax Demand Workspaces Artifacts T…" at bounding box center [213, 73] width 427 height 14
click at [91, 71] on span "Treatment" at bounding box center [90, 74] width 23 height 6
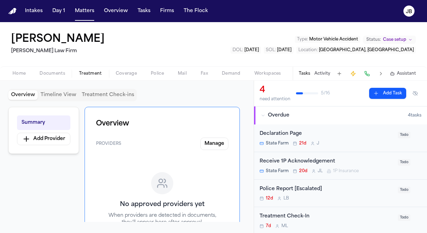
click at [57, 70] on button "Documents" at bounding box center [52, 74] width 39 height 8
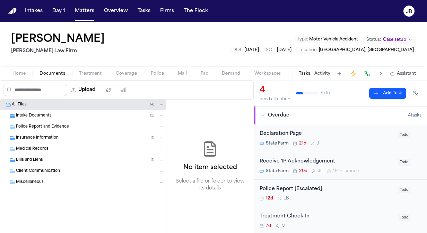
click at [31, 160] on span "Bills and Liens" at bounding box center [29, 161] width 27 height 6
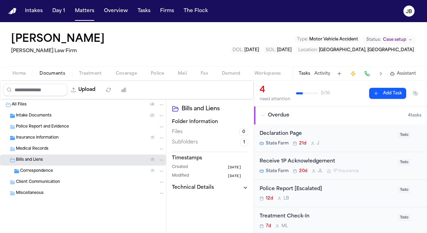
click at [34, 166] on div "Correspondence ( 1 )" at bounding box center [83, 171] width 166 height 11
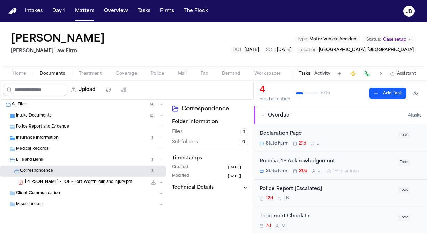
click at [399, 37] on button "Status: Case setup" at bounding box center [389, 40] width 53 height 8
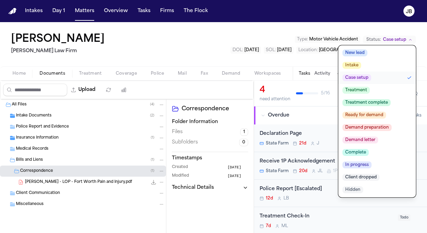
click at [363, 87] on span "Treatment" at bounding box center [355, 90] width 27 height 7
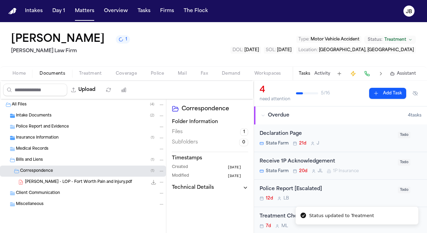
click at [44, 124] on span "Police Report and Evidence" at bounding box center [42, 127] width 53 height 6
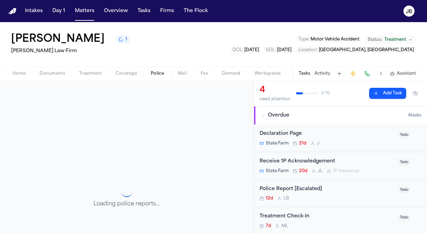
click at [157, 71] on span "Police" at bounding box center [157, 74] width 13 height 6
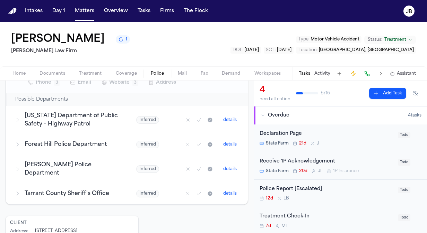
scroll to position [232, 0]
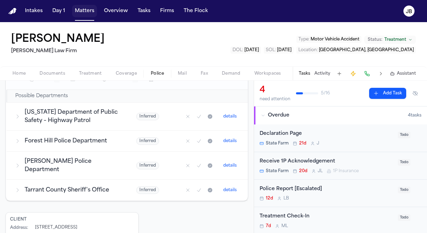
click at [90, 16] on button "Matters" at bounding box center [84, 11] width 25 height 12
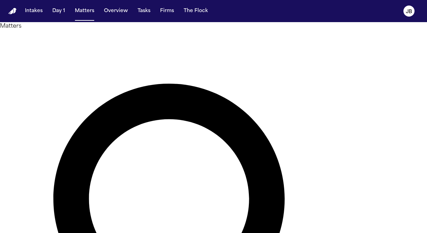
drag, startPoint x: 141, startPoint y: 48, endPoint x: 26, endPoint y: 51, distance: 115.4
type input "******"
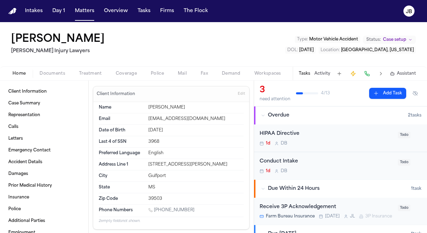
click at [58, 72] on span "Documents" at bounding box center [52, 74] width 26 height 6
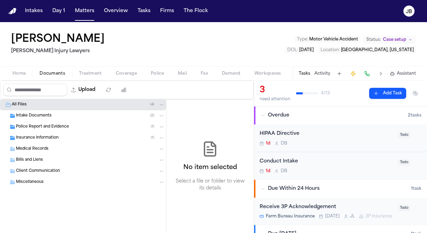
click at [30, 125] on span "Police Report and Evidence" at bounding box center [42, 127] width 53 height 6
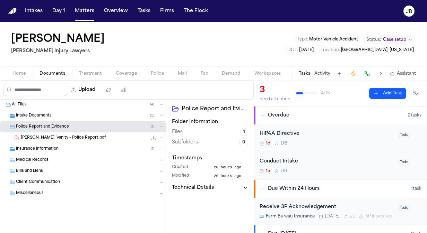
click at [59, 140] on span "[PERSON_NAME], Vanity - Police Report.pdf" at bounding box center [63, 138] width 85 height 6
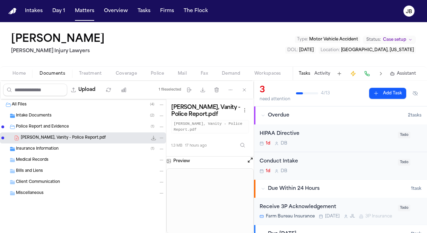
click at [249, 159] on button "Open preview" at bounding box center [250, 160] width 7 height 7
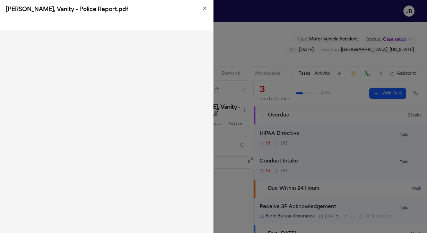
click at [204, 10] on icon "button" at bounding box center [205, 9] width 6 height 6
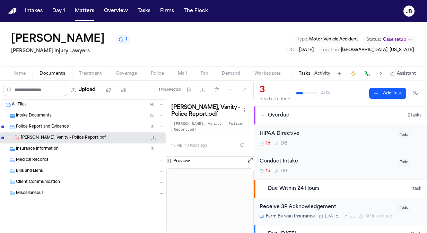
click at [125, 73] on span "Coverage" at bounding box center [126, 74] width 21 height 6
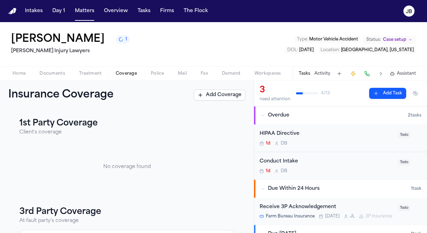
scroll to position [103, 0]
